Goal: Find contact information: Find contact information

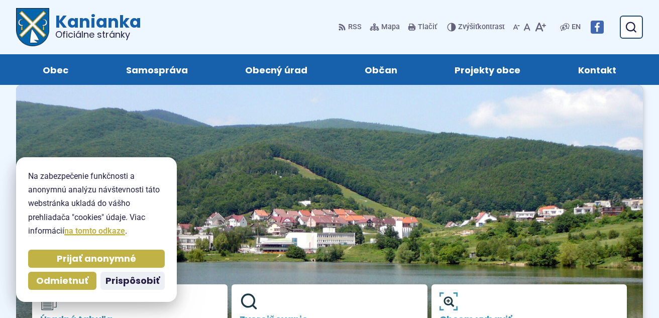
click at [593, 66] on span "Kontakt" at bounding box center [597, 69] width 38 height 31
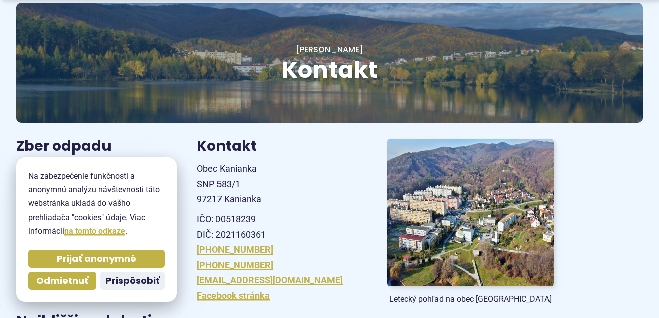
scroll to position [100, 0]
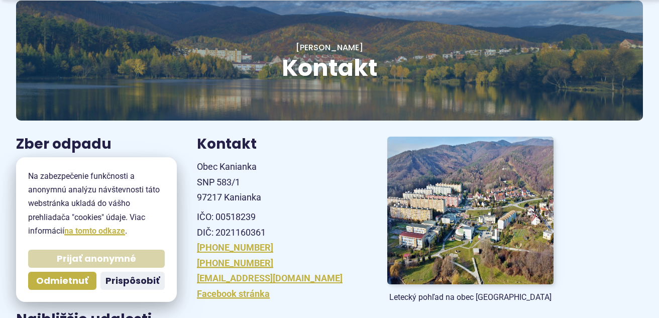
click at [98, 257] on span "Prijať anonymné" at bounding box center [96, 259] width 79 height 12
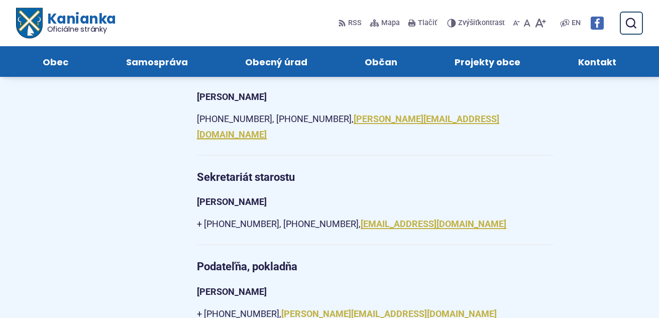
scroll to position [854, 0]
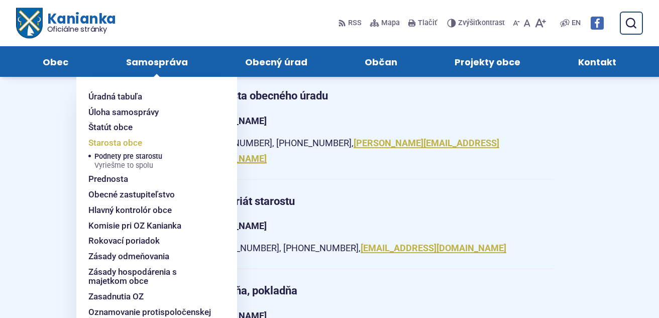
click at [130, 140] on span "Starosta obce" at bounding box center [115, 143] width 54 height 16
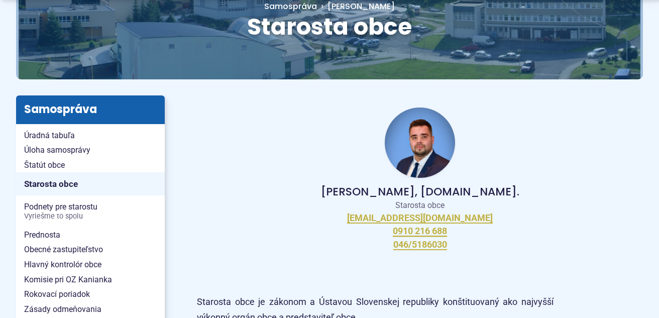
scroll to position [151, 0]
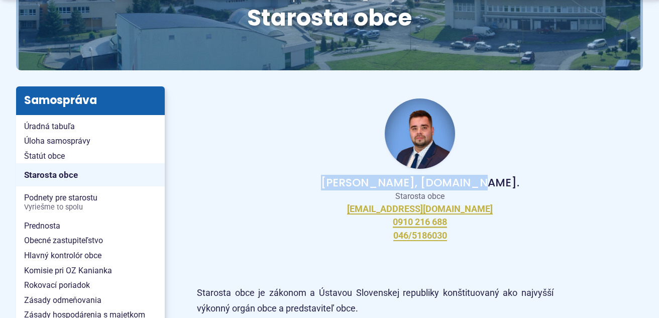
drag, startPoint x: 364, startPoint y: 182, endPoint x: 485, endPoint y: 183, distance: 121.6
click at [488, 183] on p "Peter Bielický, DiS.art." at bounding box center [420, 183] width 414 height 12
copy p "Peter Bielický, DiS.art."
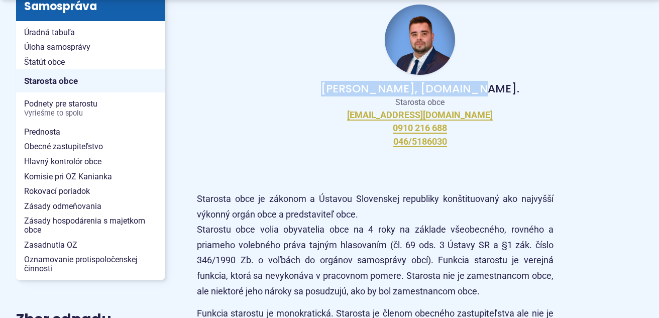
scroll to position [251, 0]
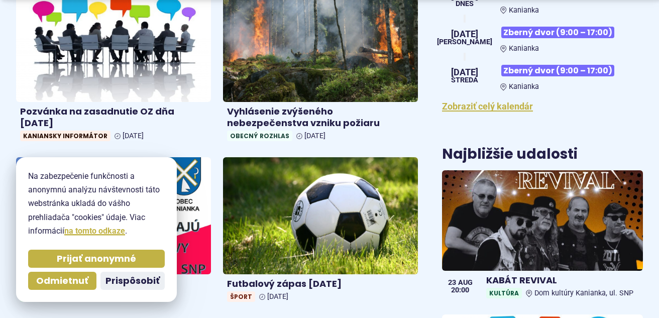
scroll to position [452, 0]
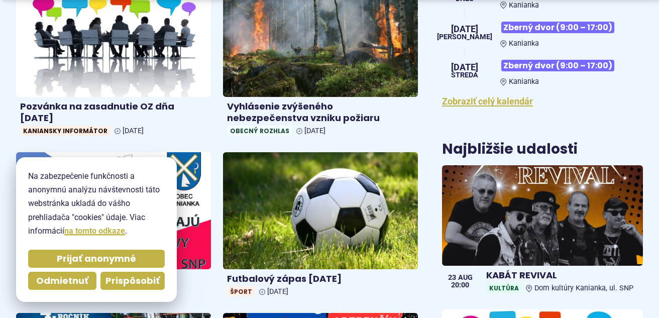
click at [113, 277] on span "Prispôsobiť" at bounding box center [133, 281] width 54 height 12
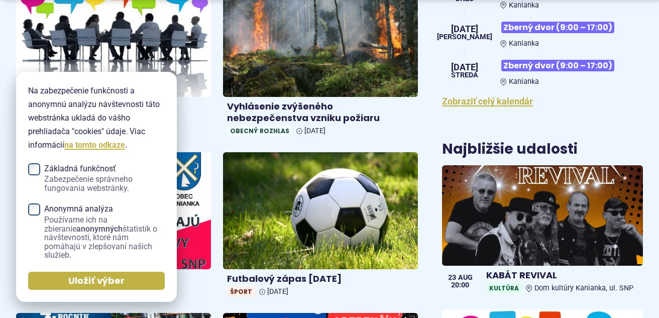
click at [192, 125] on link "Pozvánka na zasadnutie OZ dňa 26.8.2025 Kaniansky informátor 20. aug 2025" at bounding box center [113, 60] width 195 height 160
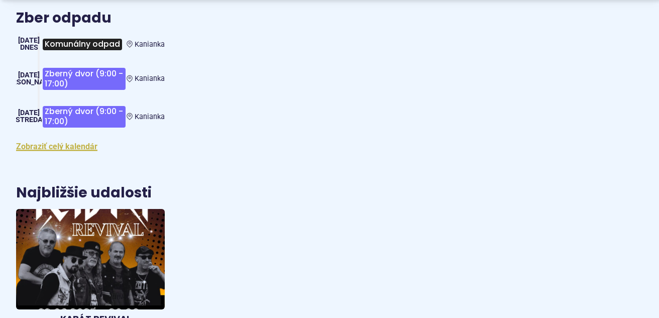
scroll to position [1407, 0]
